Goal: Information Seeking & Learning: Learn about a topic

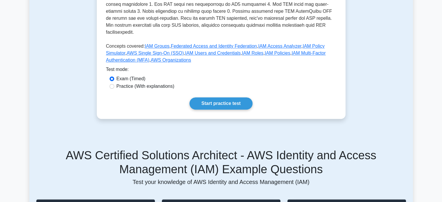
scroll to position [233, 0]
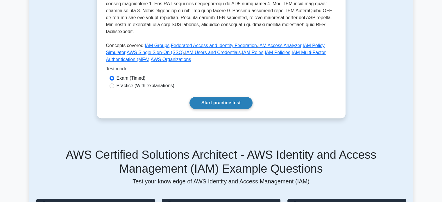
click at [216, 97] on link "Start practice test" at bounding box center [221, 103] width 63 height 12
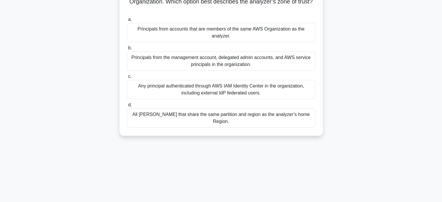
scroll to position [29, 0]
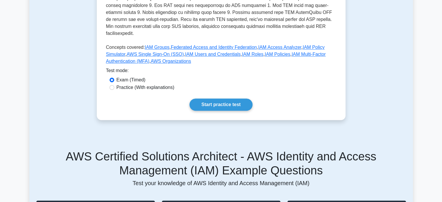
scroll to position [233, 0]
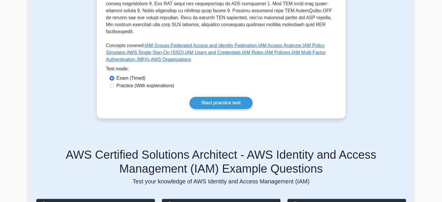
click at [128, 82] on label "Practice (With explanations)" at bounding box center [146, 85] width 58 height 7
click at [114, 83] on input "Practice (With explanations)" at bounding box center [112, 85] width 5 height 5
radio input "true"
click at [223, 97] on link "Start practice test" at bounding box center [221, 103] width 63 height 12
